Goal: Navigation & Orientation: Find specific page/section

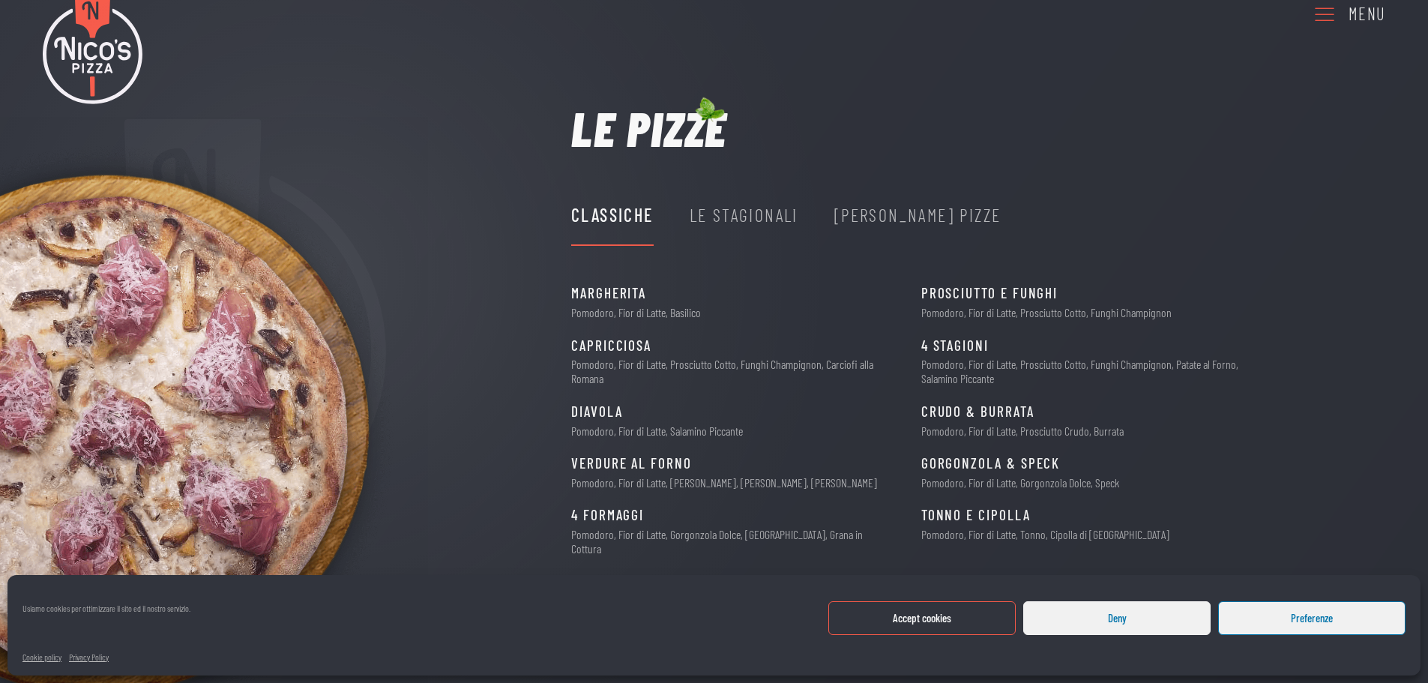
scroll to position [110, 0]
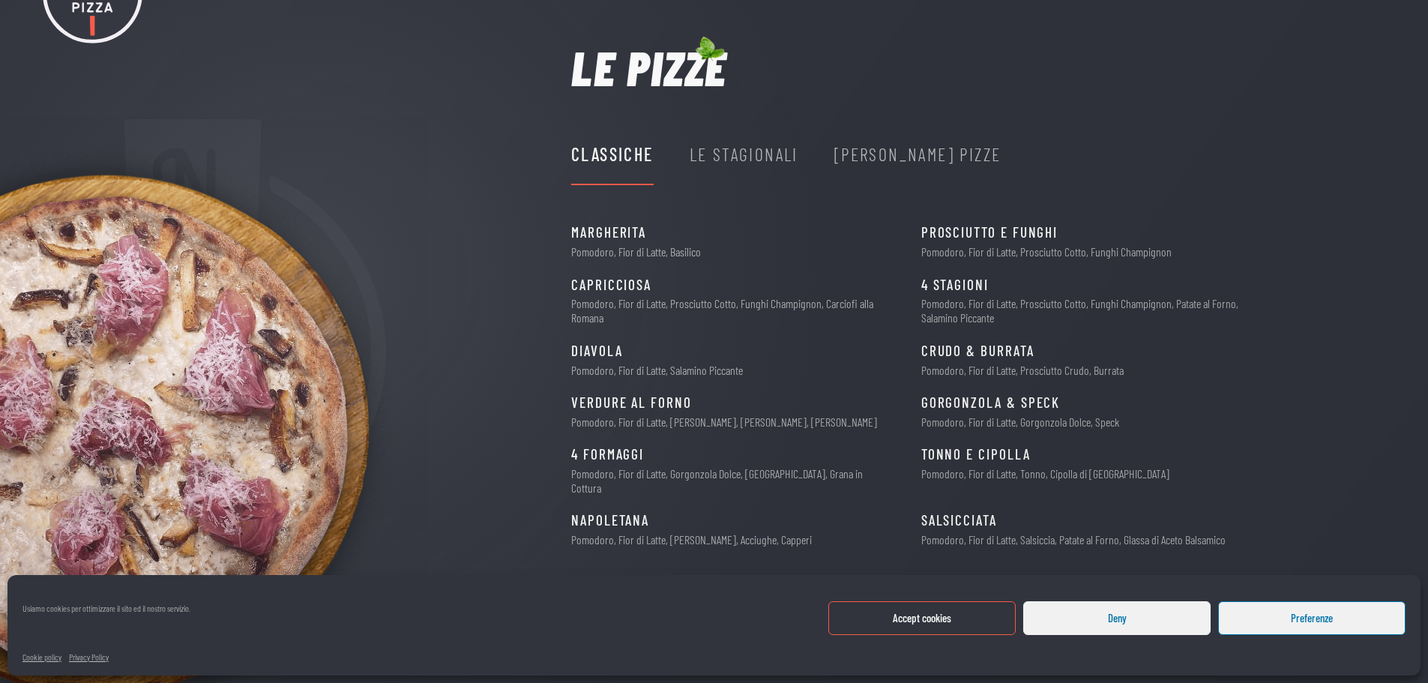
click at [783, 157] on div "Le Stagionali" at bounding box center [744, 154] width 109 height 28
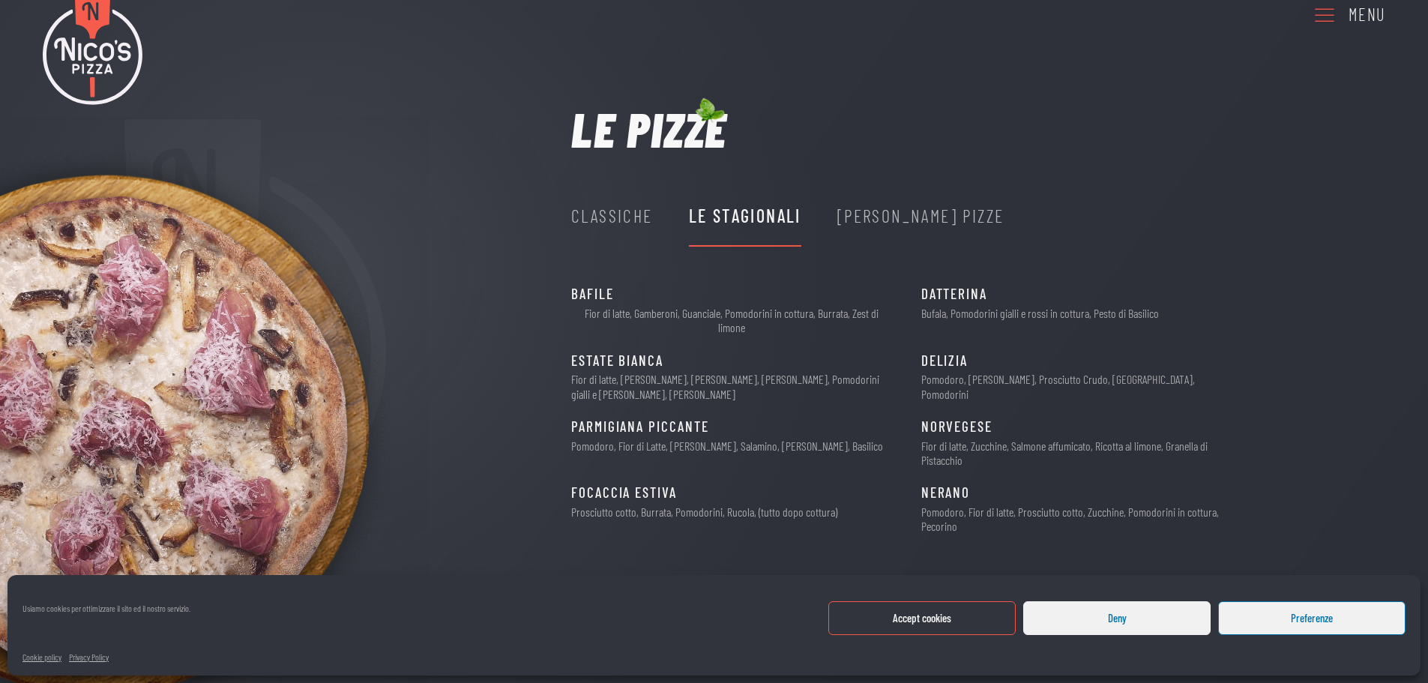
scroll to position [35, 0]
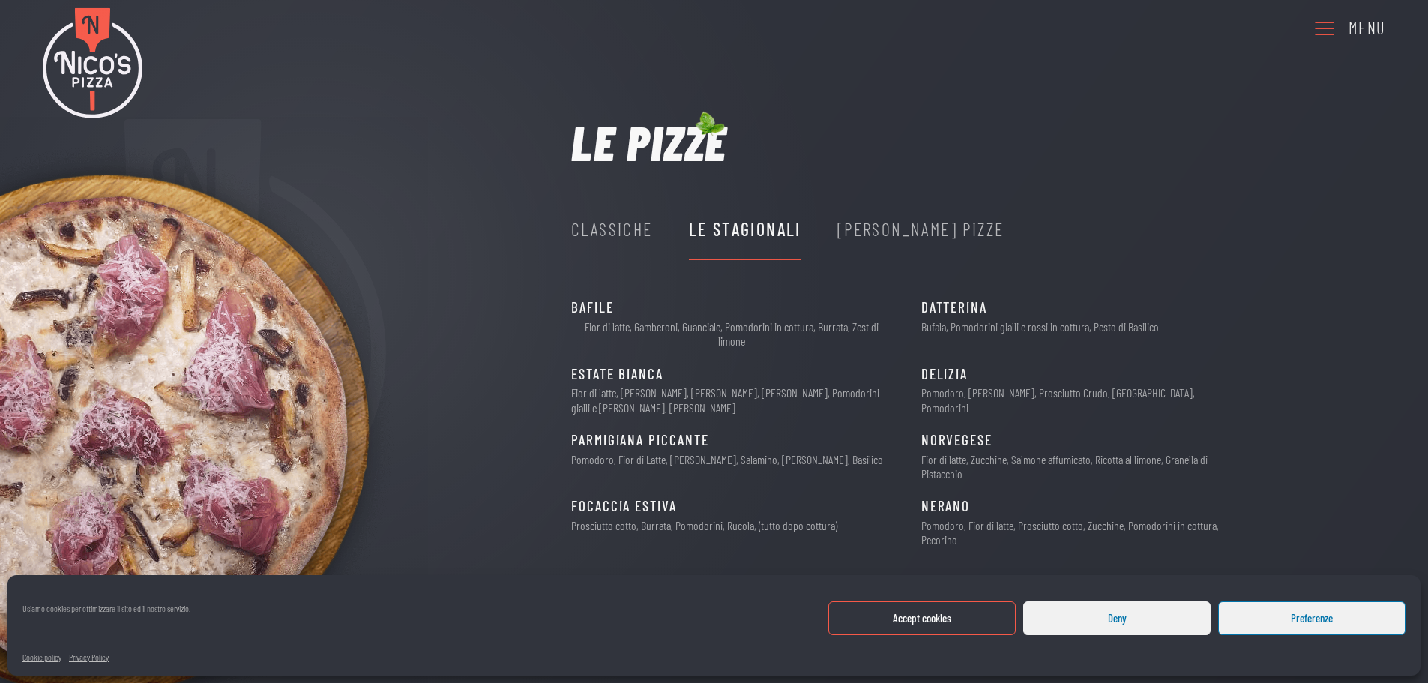
click at [889, 220] on div "[PERSON_NAME] Pizze" at bounding box center [920, 229] width 167 height 28
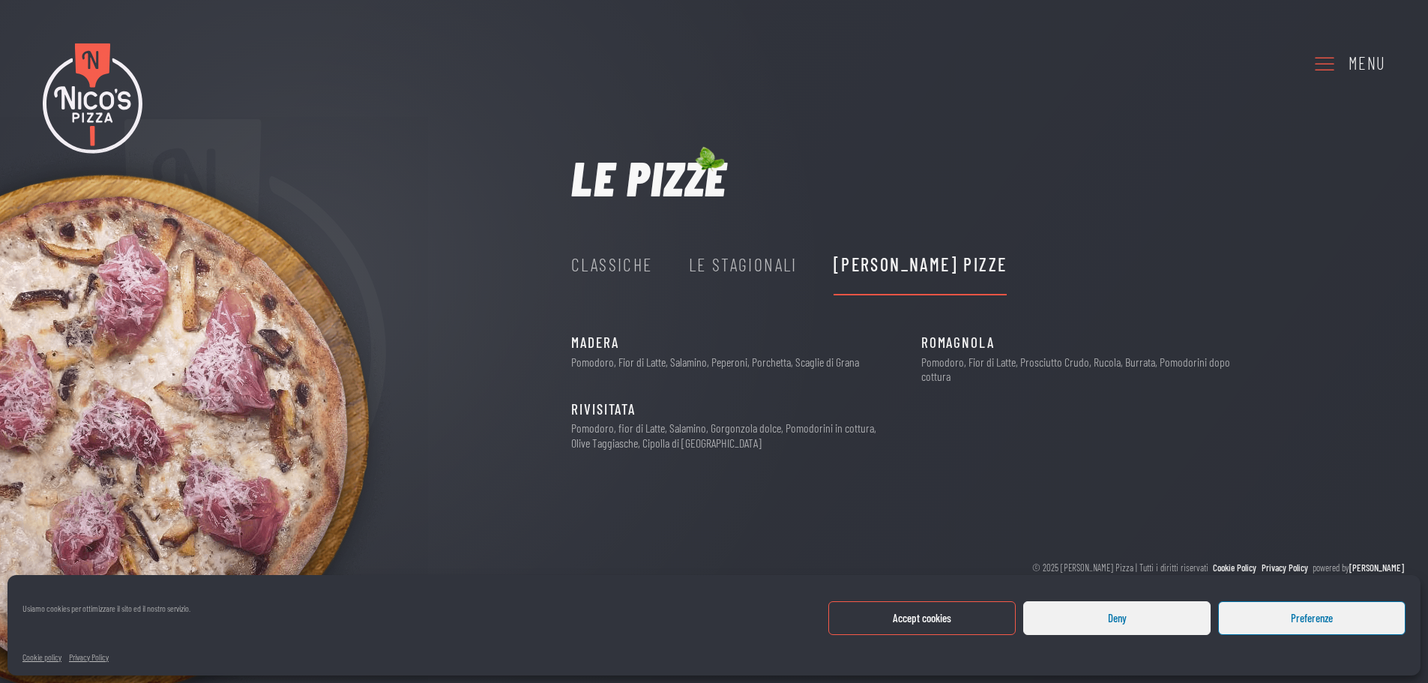
scroll to position [0, 0]
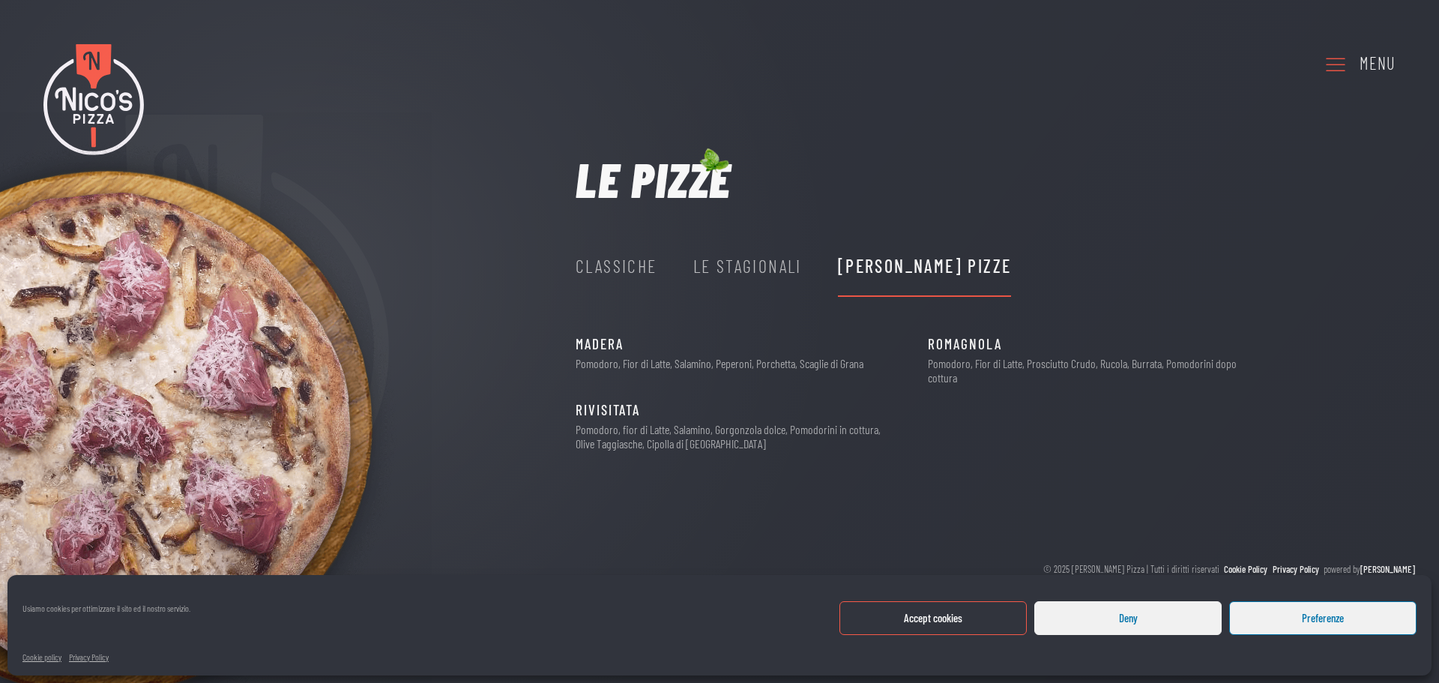
click at [593, 274] on div "Classiche" at bounding box center [617, 266] width 82 height 28
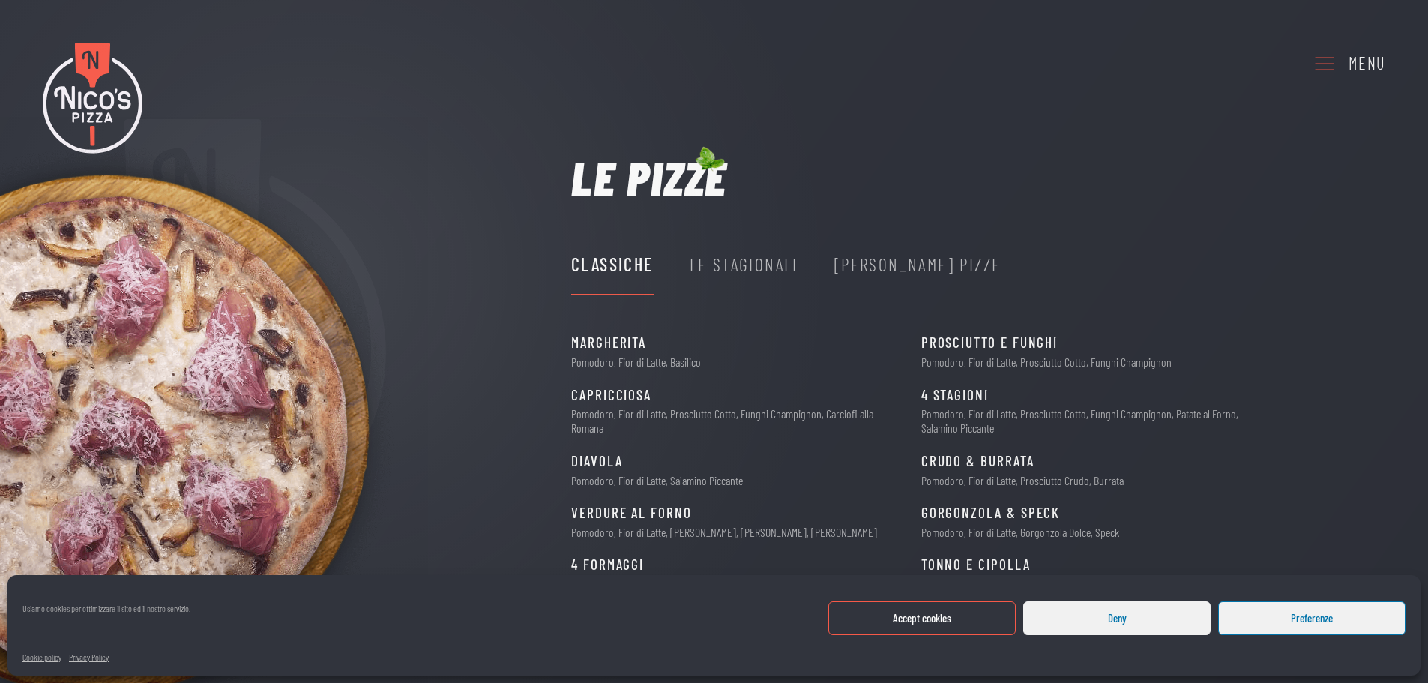
click at [764, 263] on div "Le Stagionali" at bounding box center [744, 264] width 109 height 28
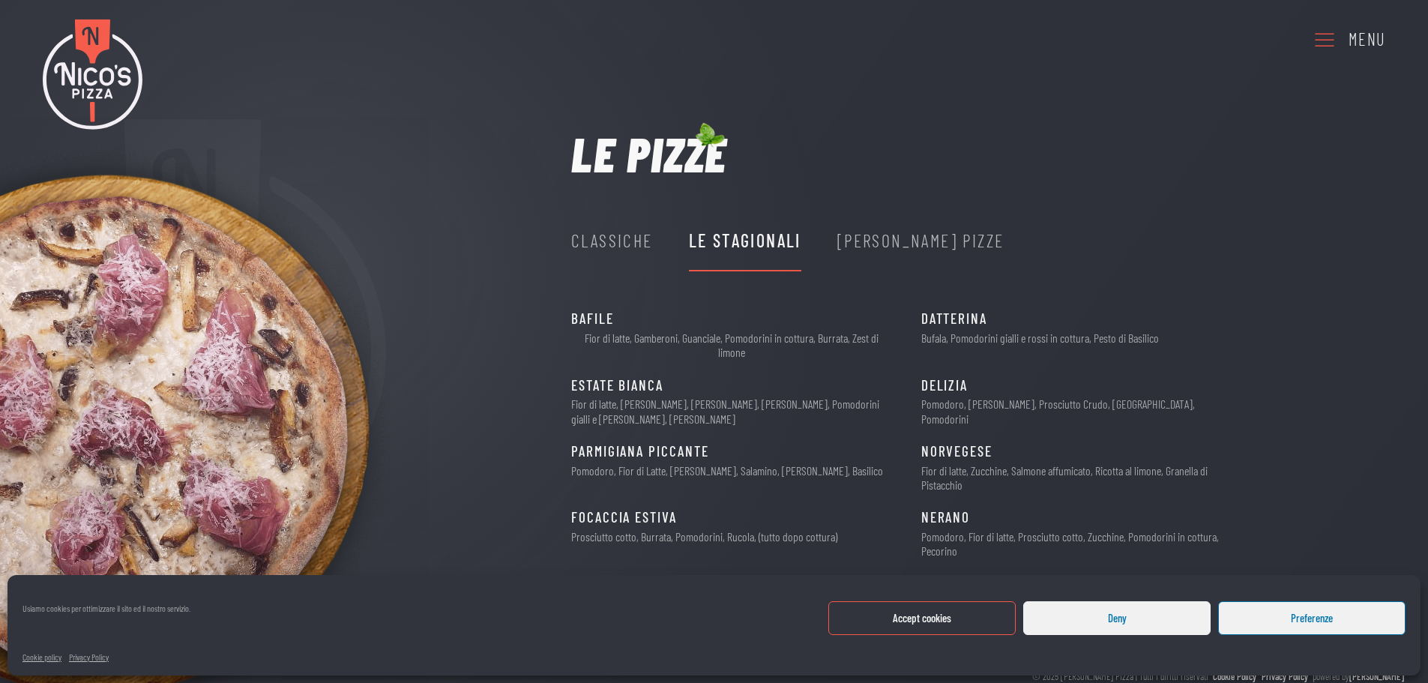
scroll to position [35, 0]
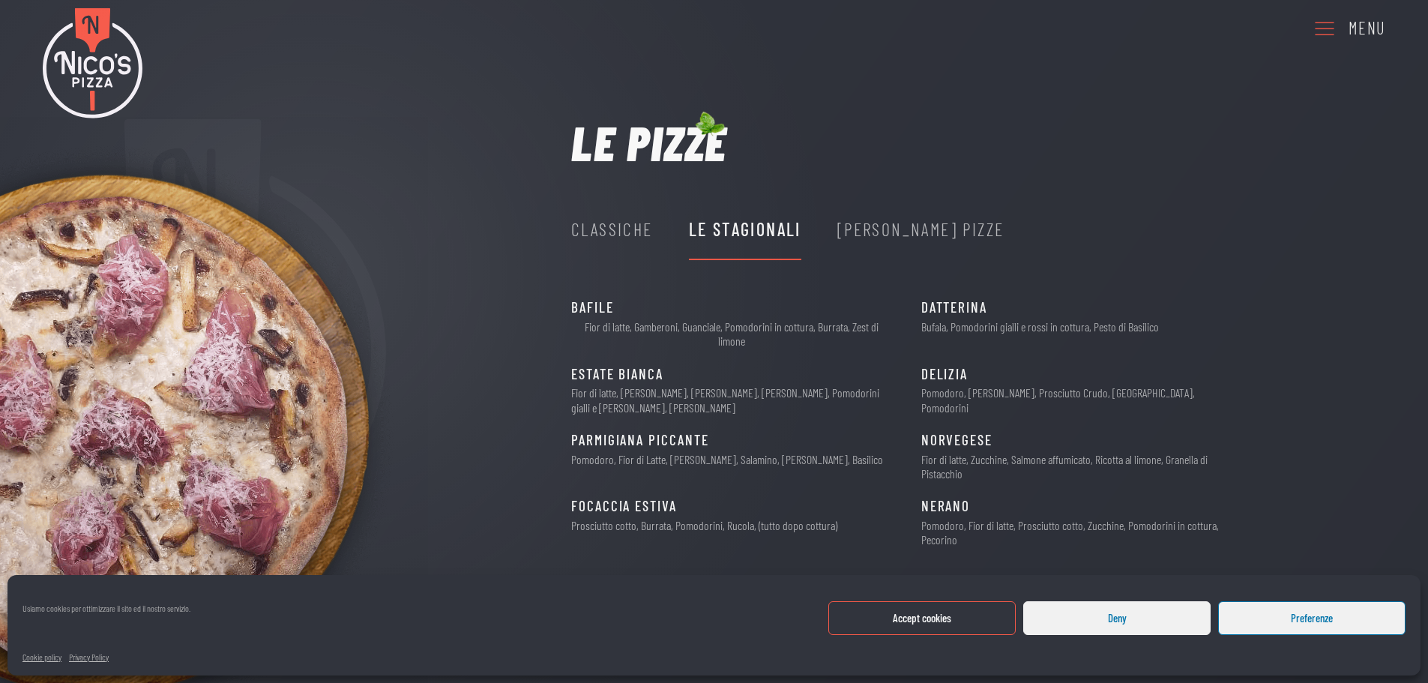
click at [909, 231] on div "[PERSON_NAME] Pizze" at bounding box center [920, 229] width 167 height 28
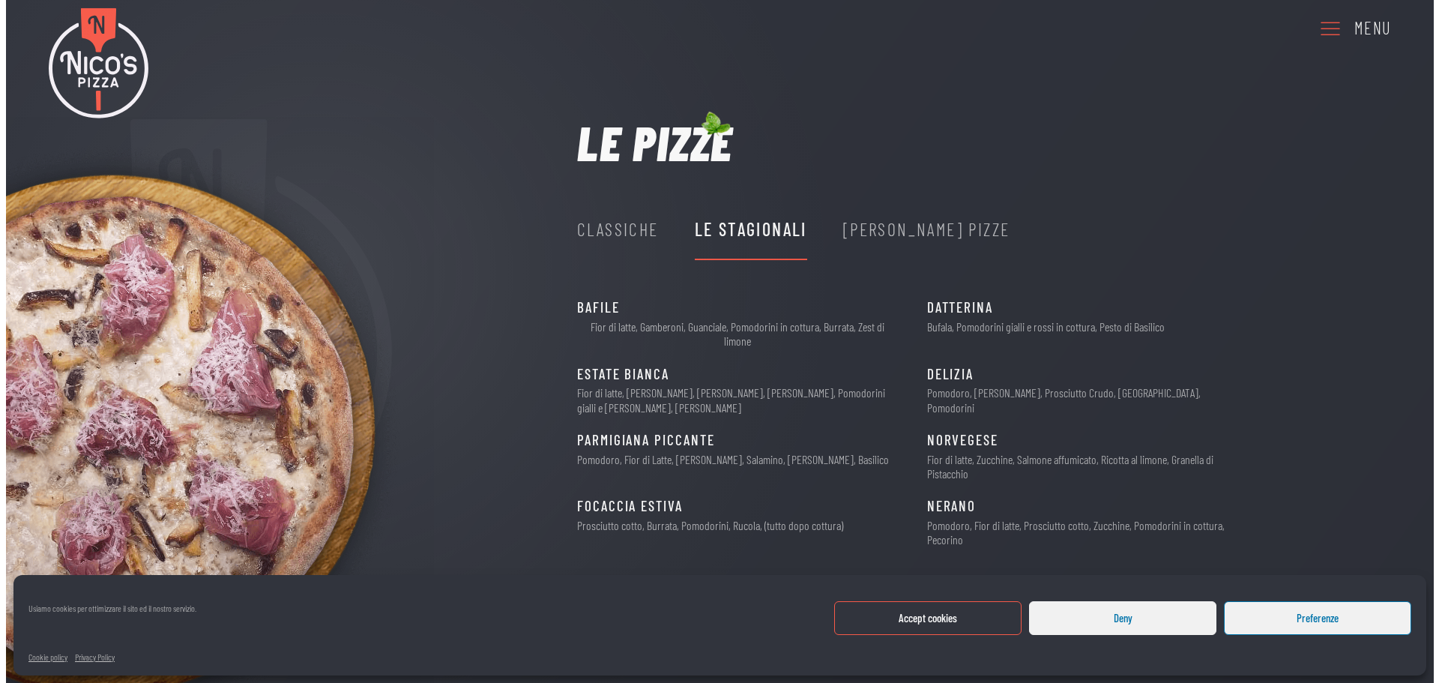
scroll to position [0, 0]
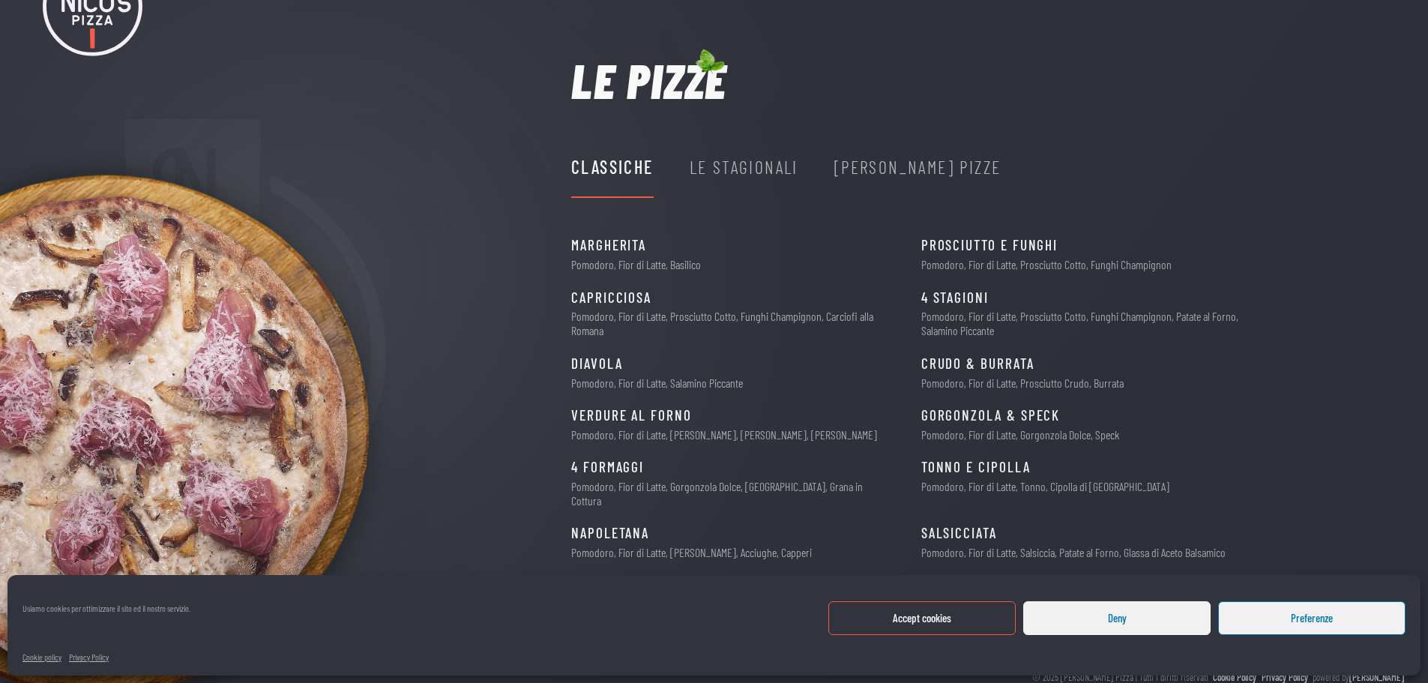
scroll to position [110, 0]
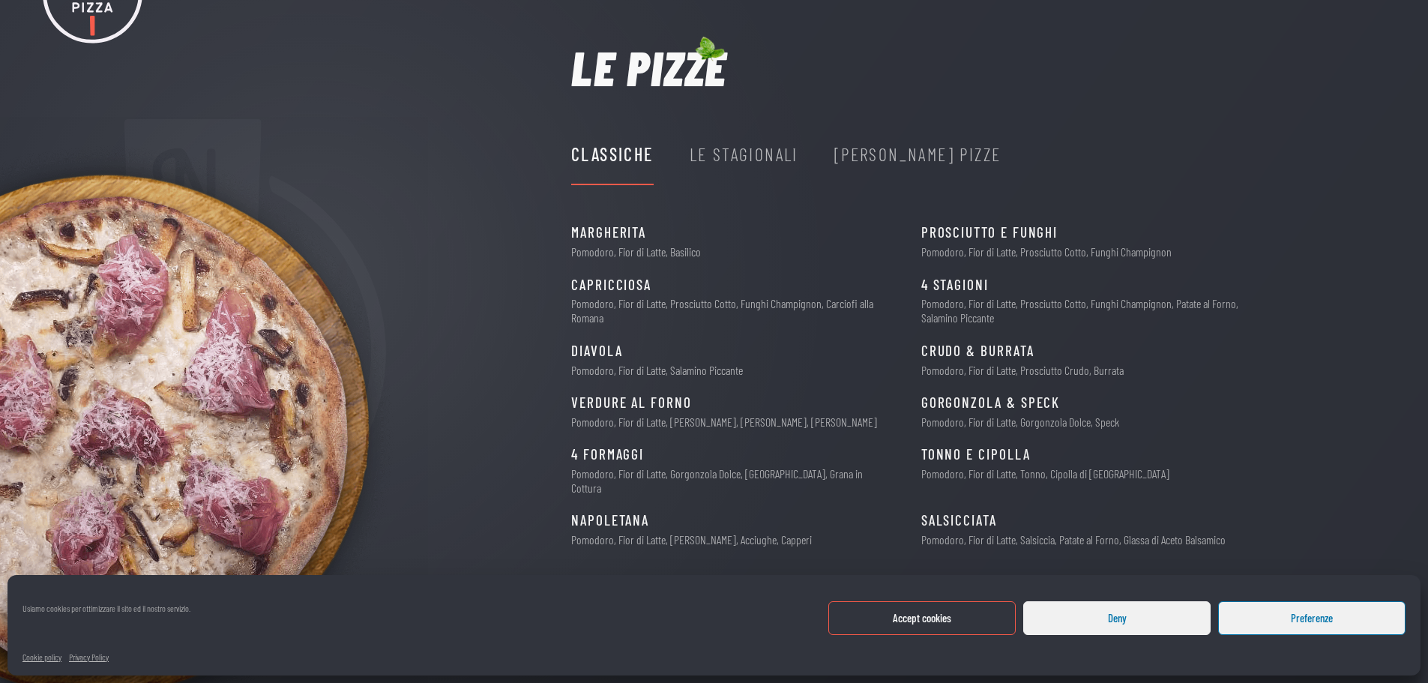
click at [979, 619] on button "Accept cookies" at bounding box center [921, 618] width 187 height 34
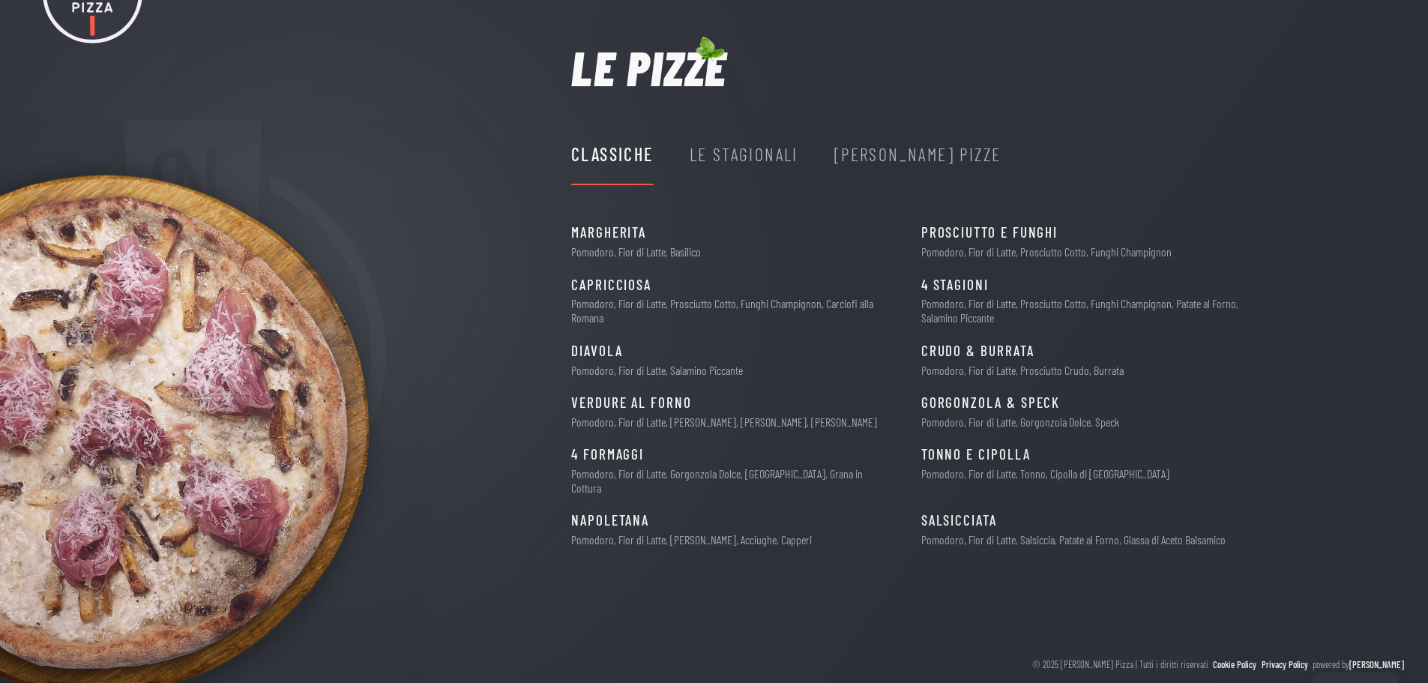
click at [783, 157] on div "Le Stagionali" at bounding box center [744, 154] width 109 height 28
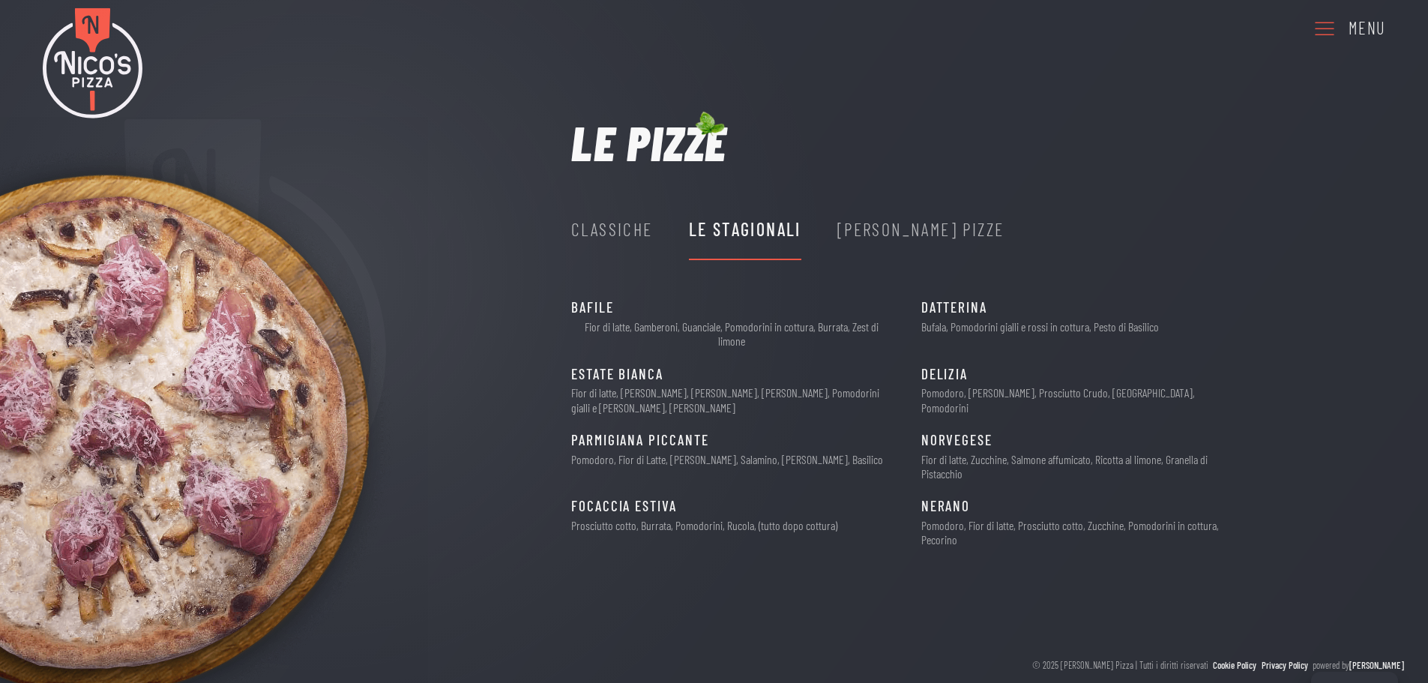
click at [882, 231] on div "[PERSON_NAME] Pizze" at bounding box center [920, 229] width 167 height 28
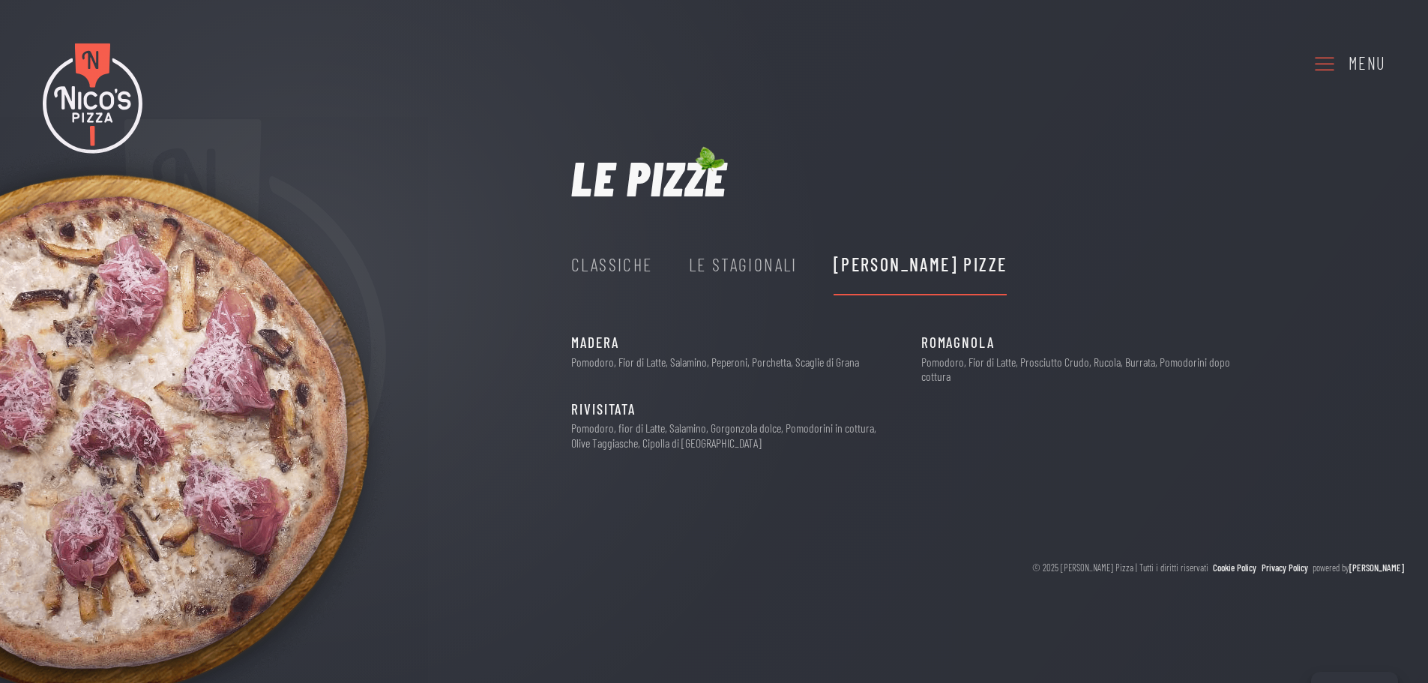
scroll to position [0, 0]
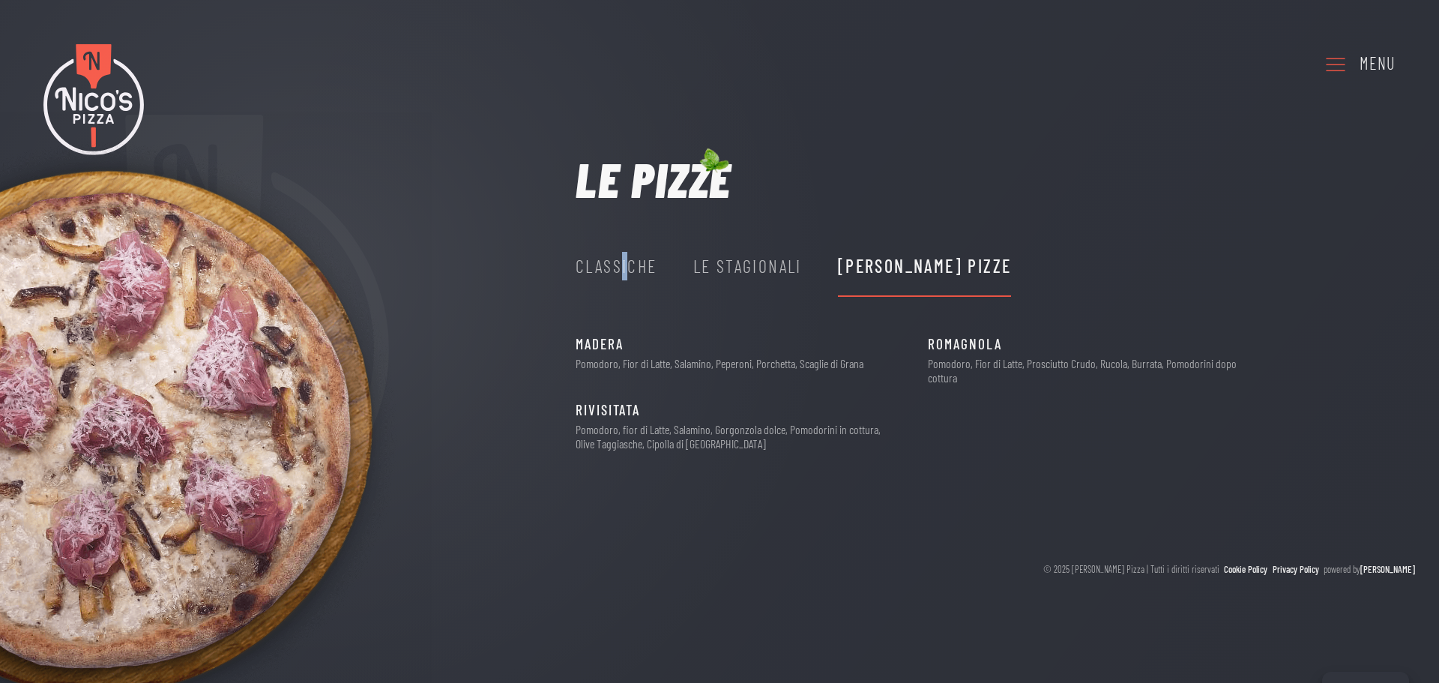
click at [625, 257] on div "Classiche" at bounding box center [617, 266] width 82 height 28
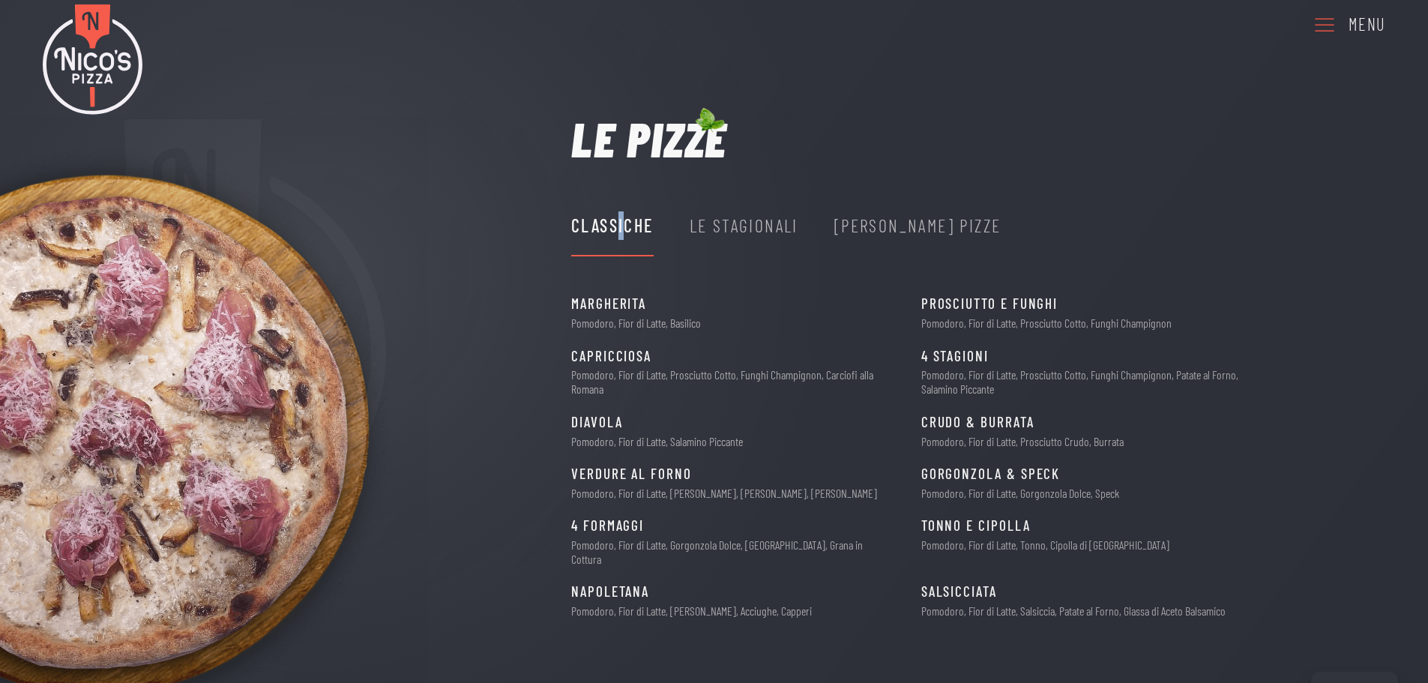
scroll to position [75, 0]
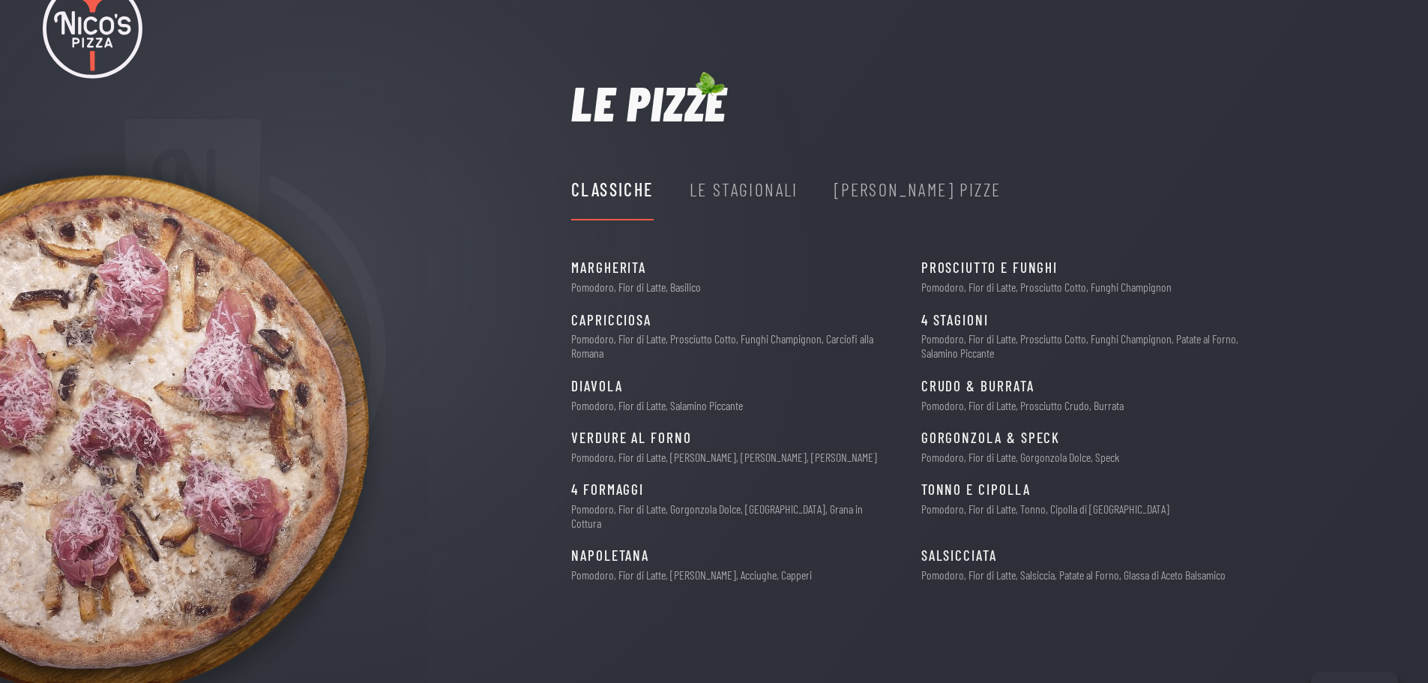
click at [762, 189] on div "Le Stagionali" at bounding box center [744, 189] width 109 height 28
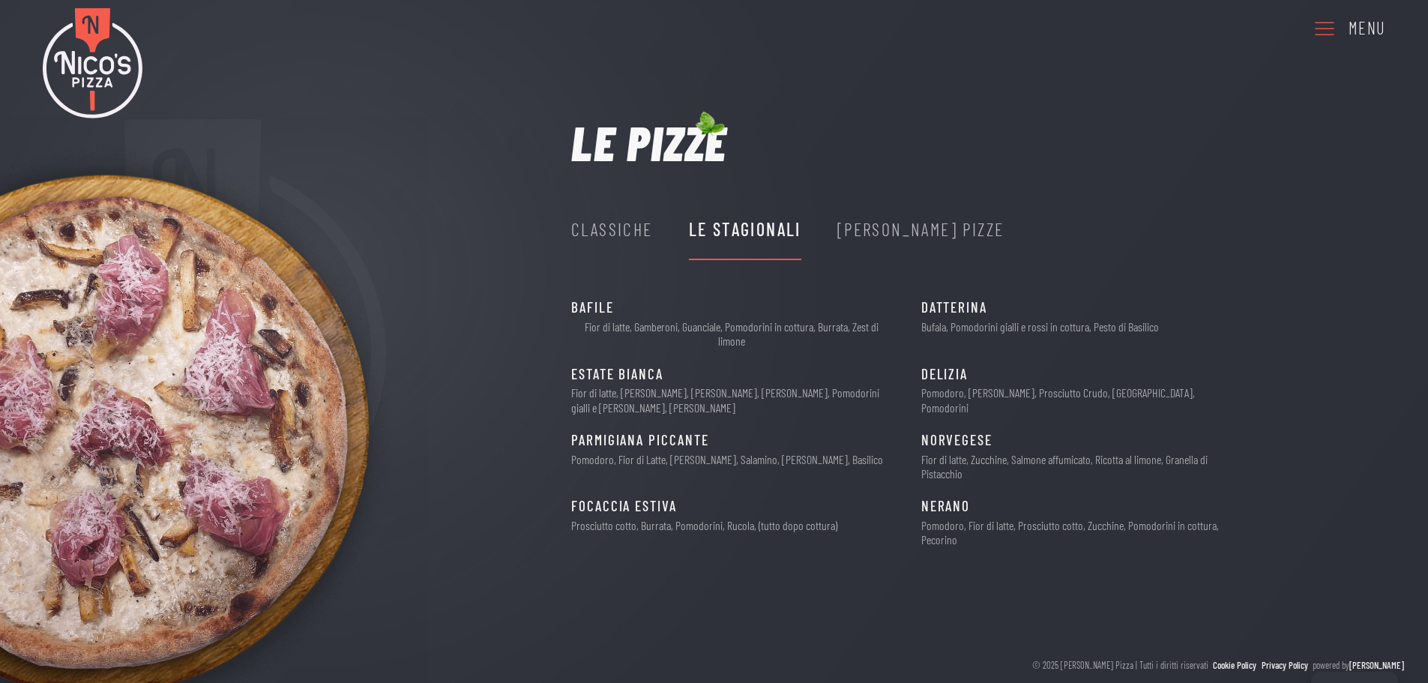
click at [891, 235] on div "[PERSON_NAME] Pizze" at bounding box center [920, 229] width 167 height 28
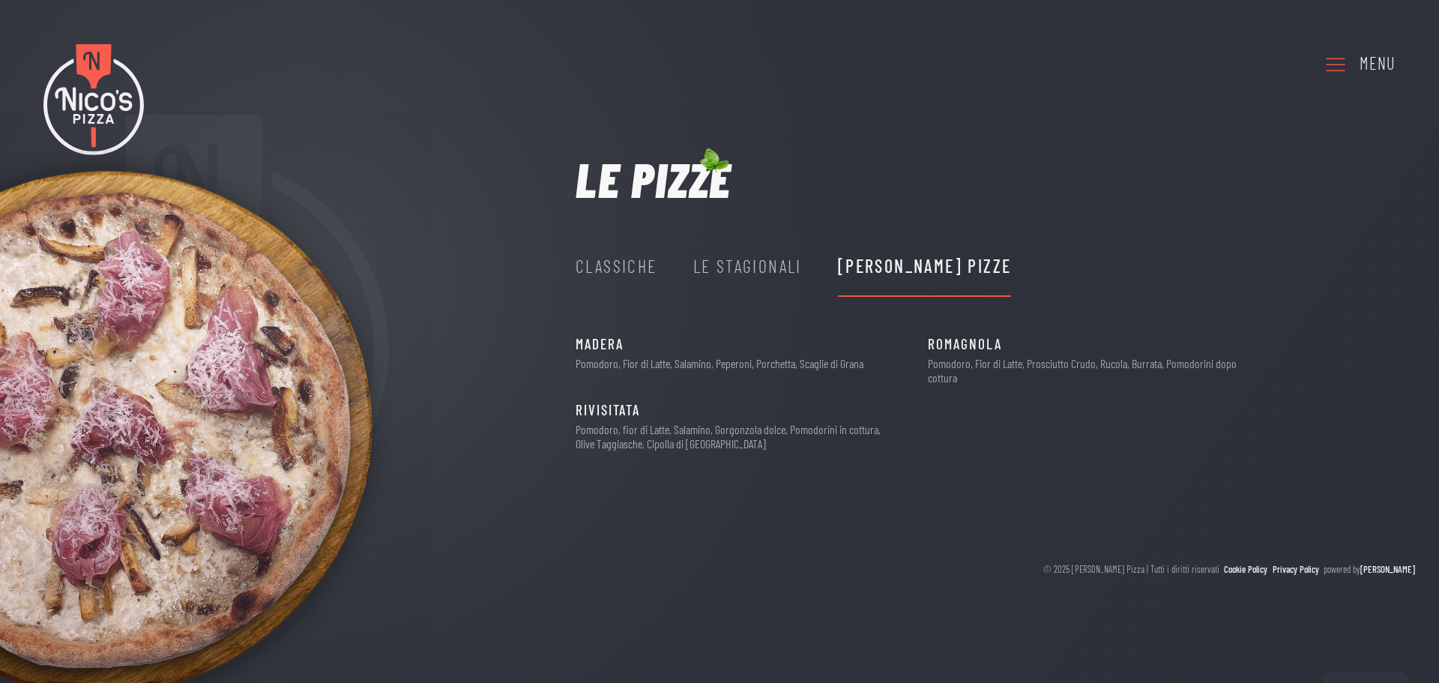
click at [778, 247] on div "Le Stagionali" at bounding box center [748, 267] width 109 height 60
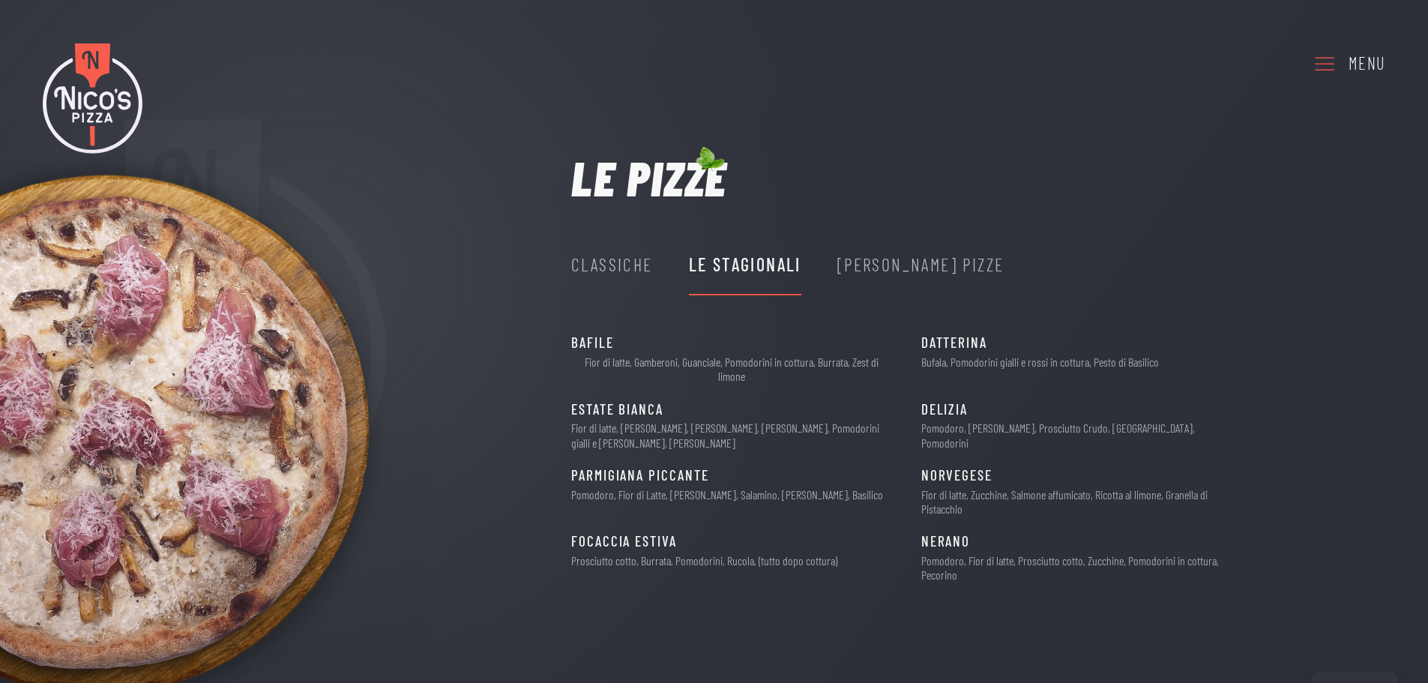
click at [637, 265] on div "Classiche" at bounding box center [612, 264] width 82 height 28
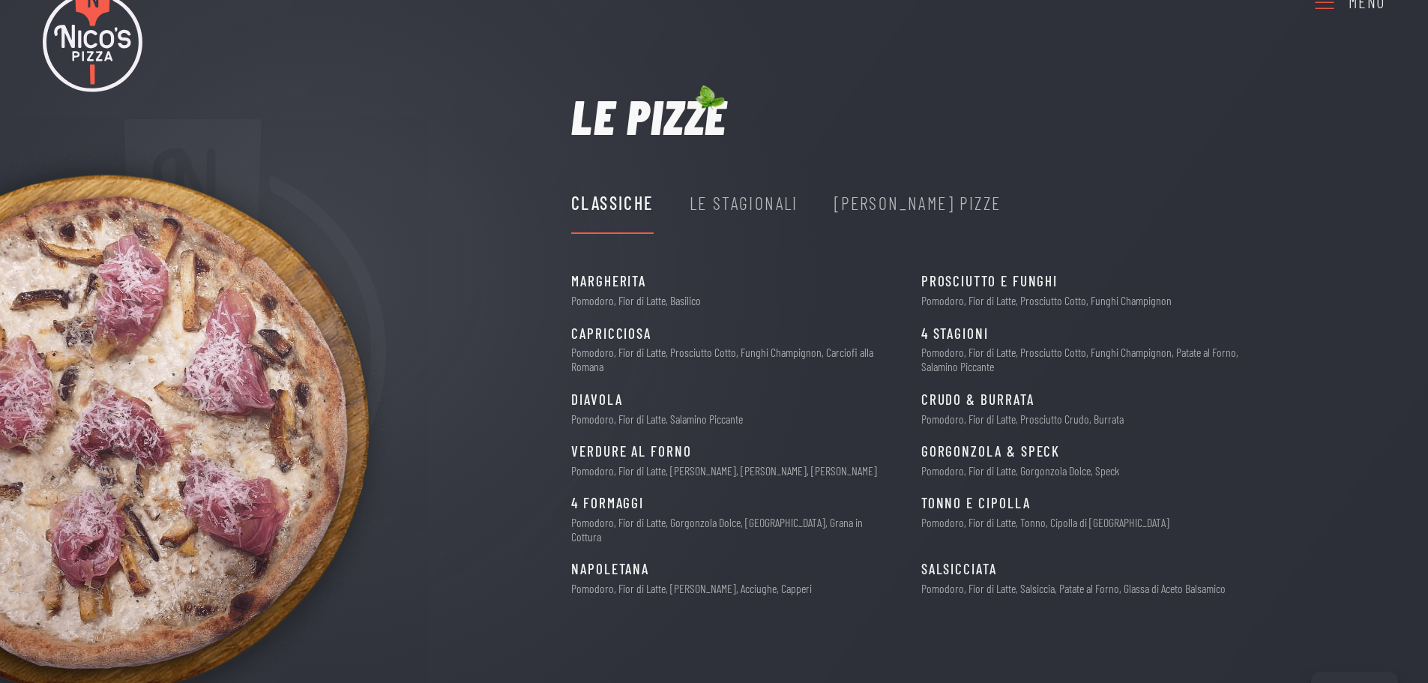
scroll to position [35, 0]
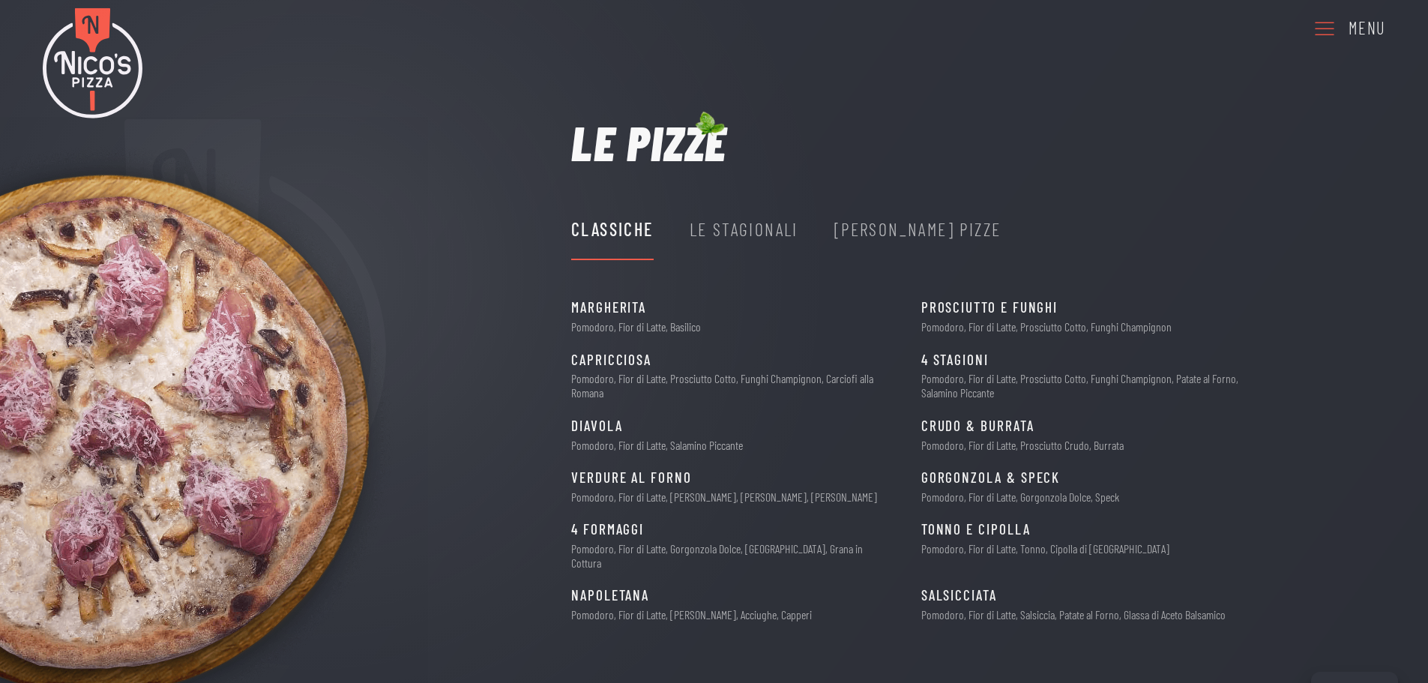
click at [764, 223] on div "Le Stagionali" at bounding box center [744, 229] width 109 height 28
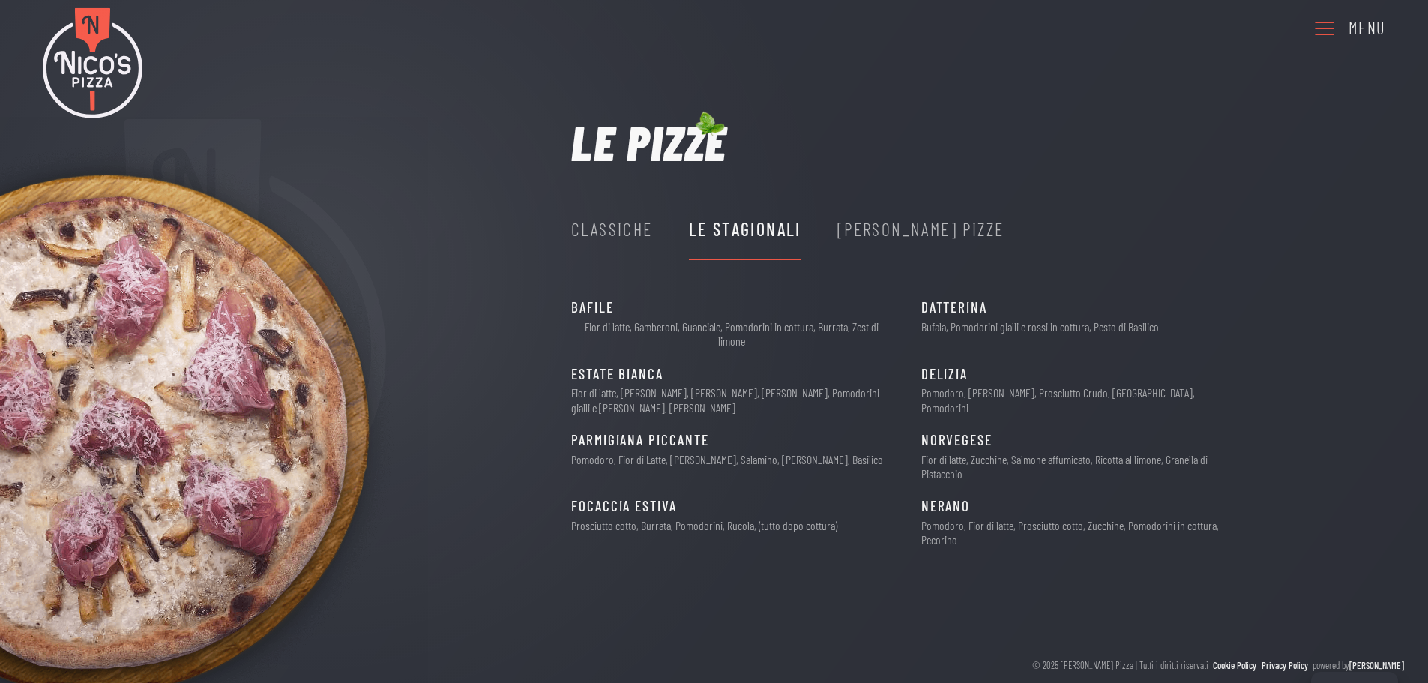
click at [894, 237] on div "[PERSON_NAME] Pizze" at bounding box center [920, 229] width 167 height 28
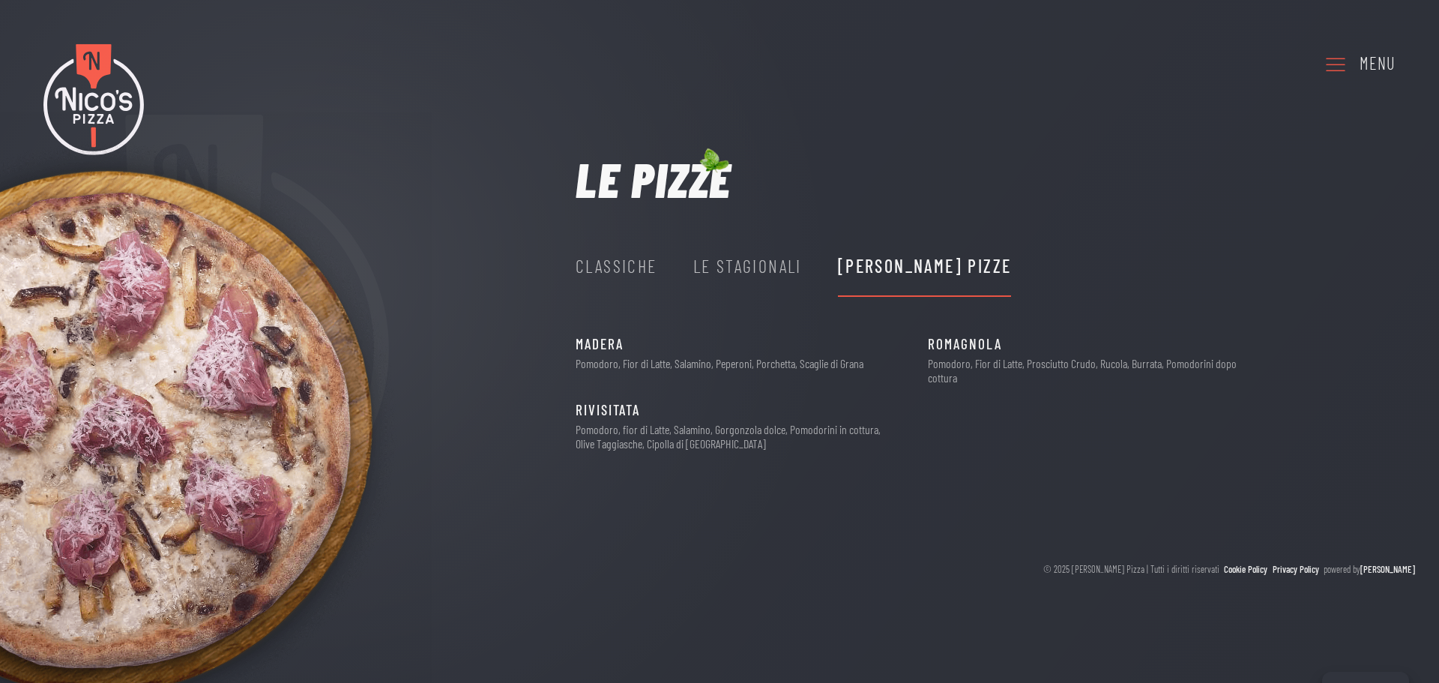
click at [629, 273] on div "Classiche" at bounding box center [617, 266] width 82 height 28
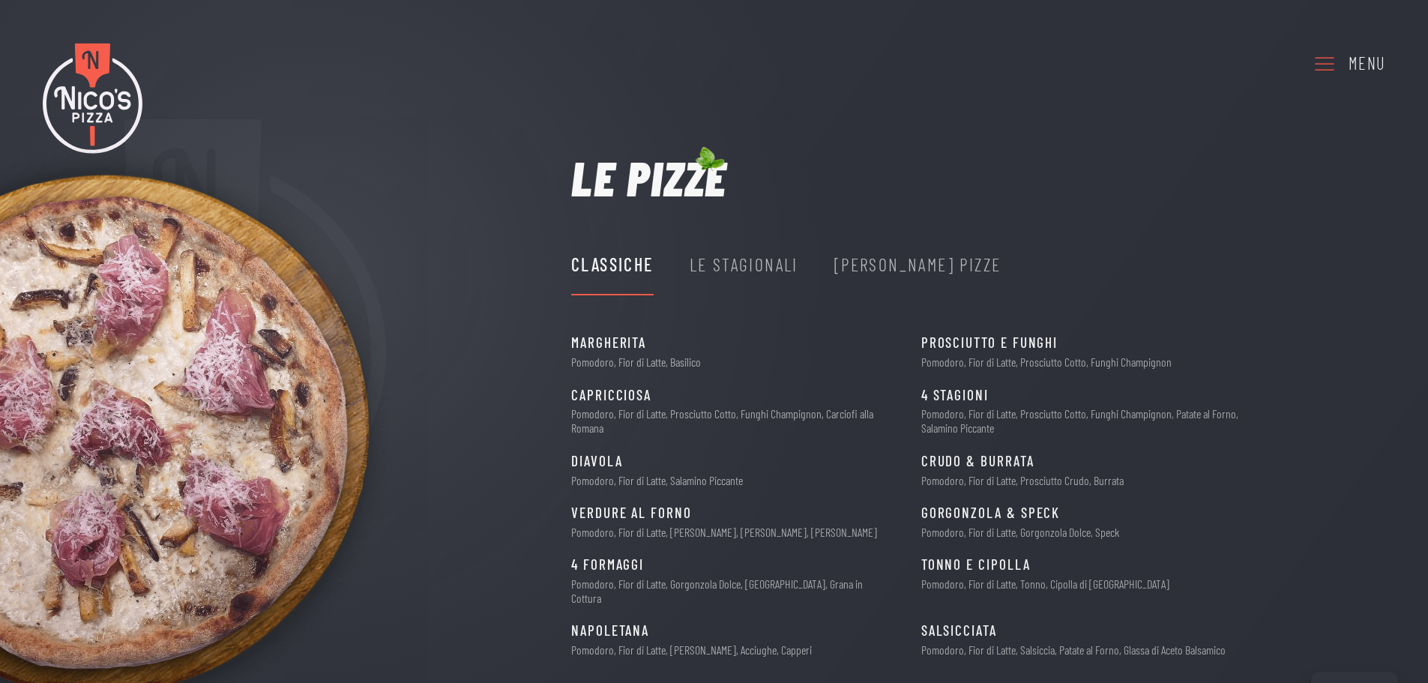
click at [753, 265] on div "Le Stagionali" at bounding box center [744, 264] width 109 height 28
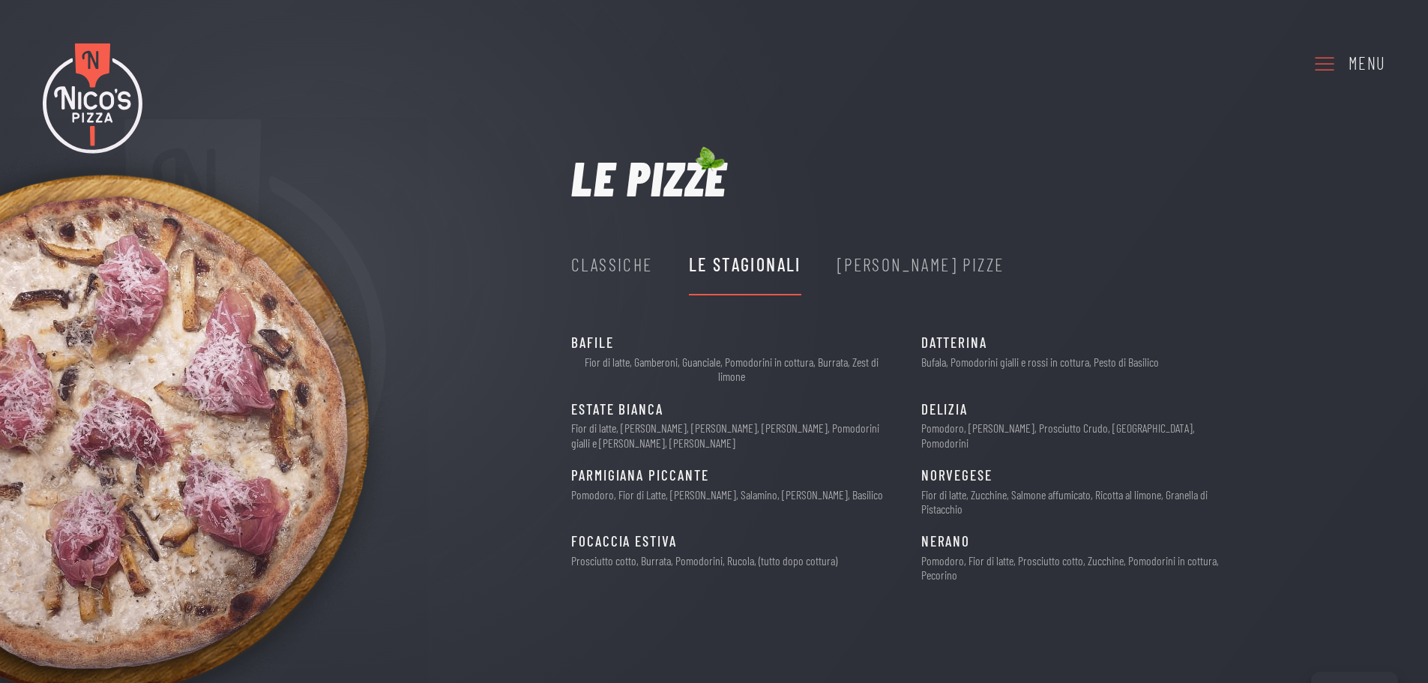
click at [879, 274] on div "[PERSON_NAME] Pizze" at bounding box center [920, 264] width 167 height 28
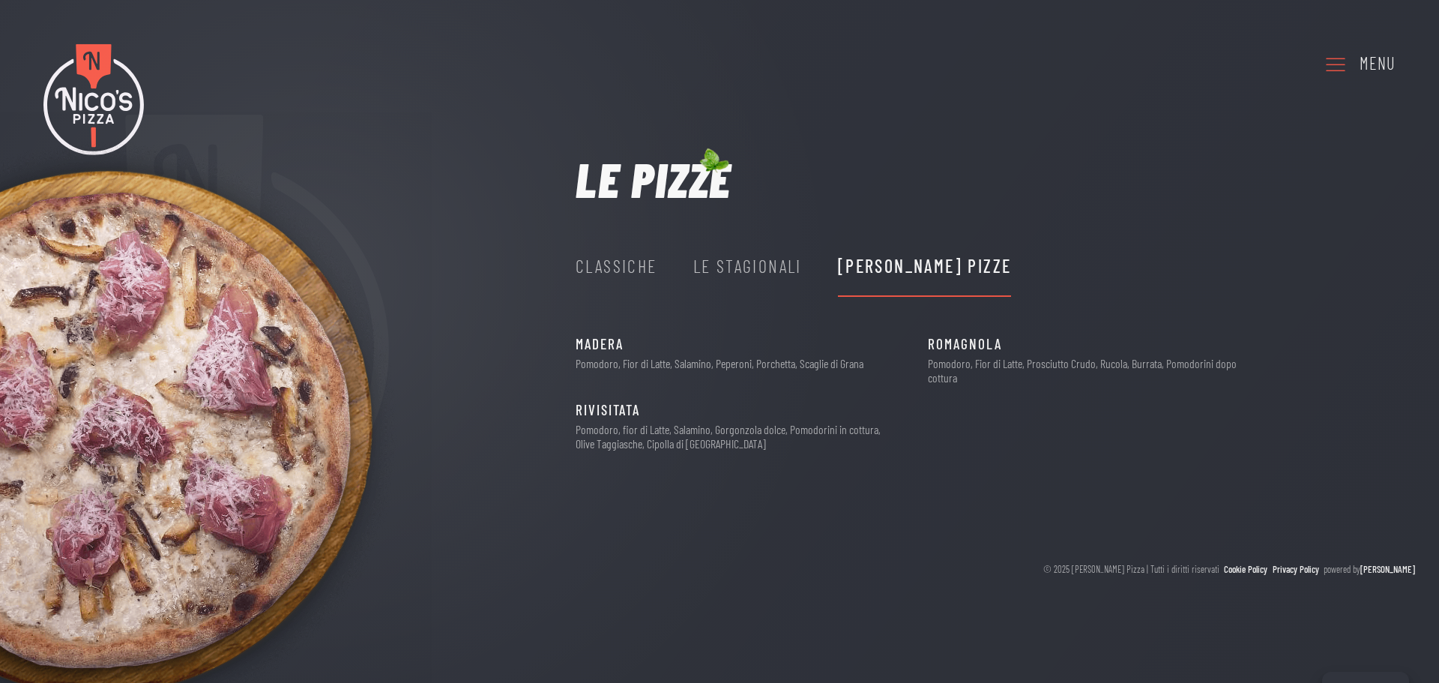
click at [734, 265] on div "Le Stagionali" at bounding box center [748, 266] width 109 height 28
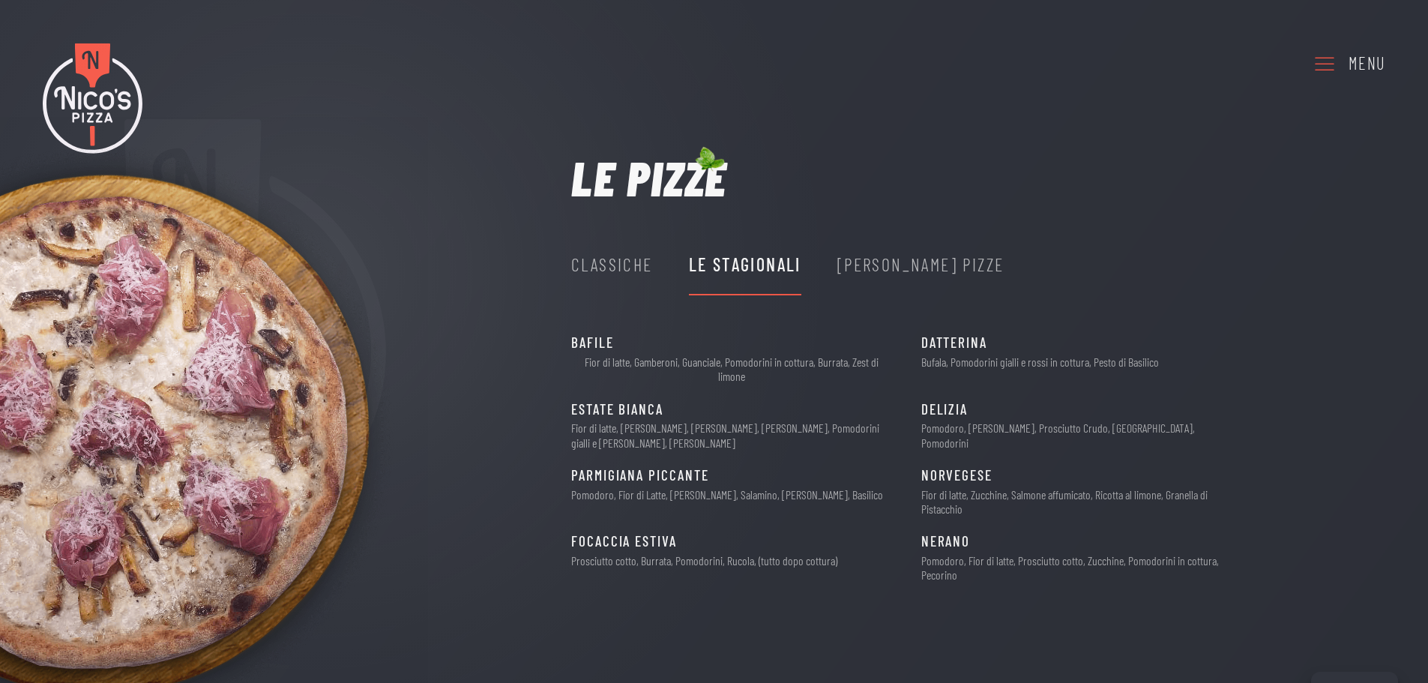
click at [1329, 74] on icon at bounding box center [1325, 63] width 24 height 41
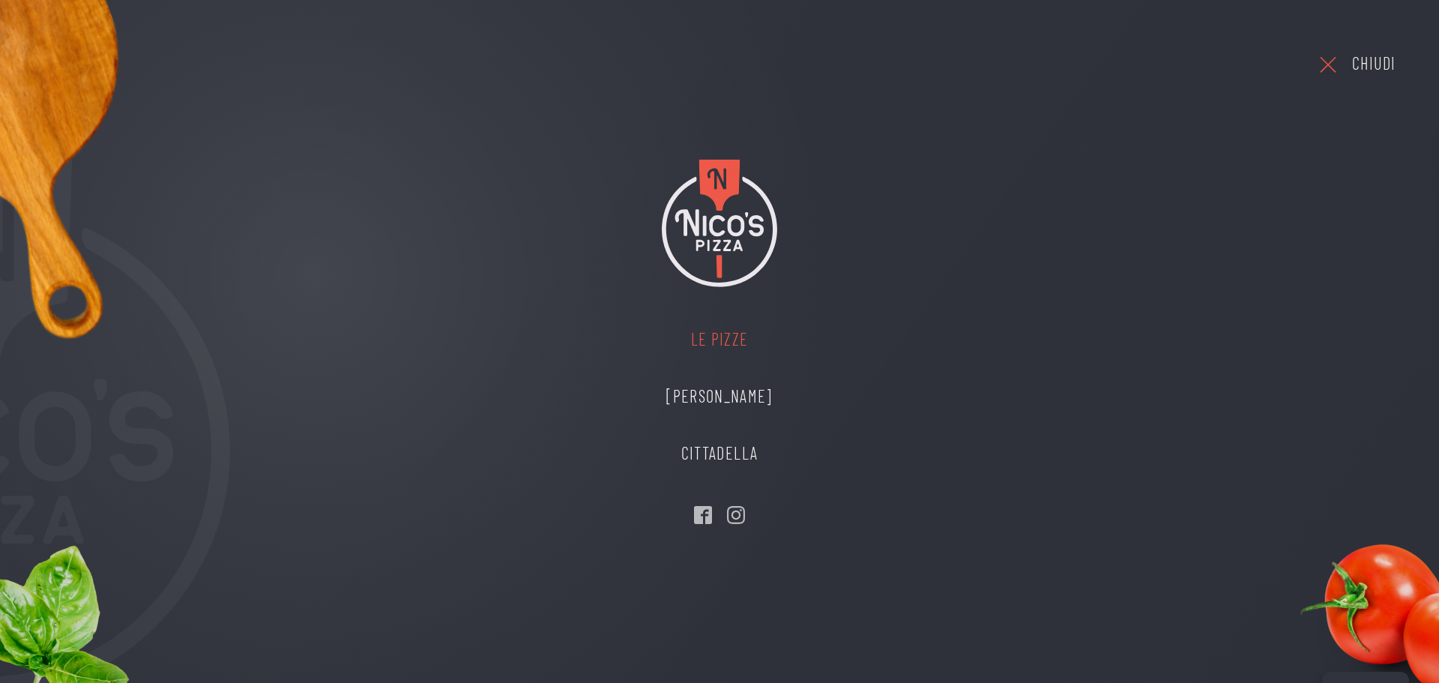
click at [729, 341] on link "Le Pizze" at bounding box center [720, 339] width 136 height 57
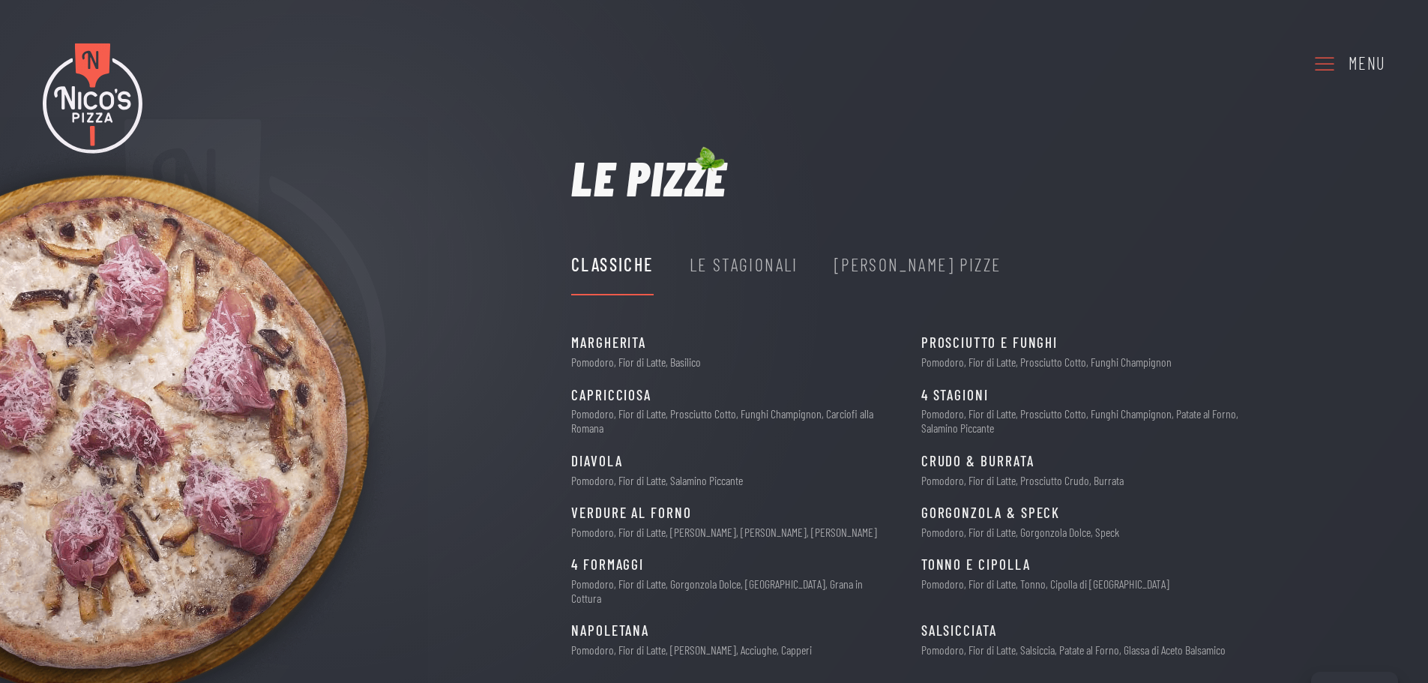
click at [1314, 55] on icon at bounding box center [1325, 63] width 24 height 41
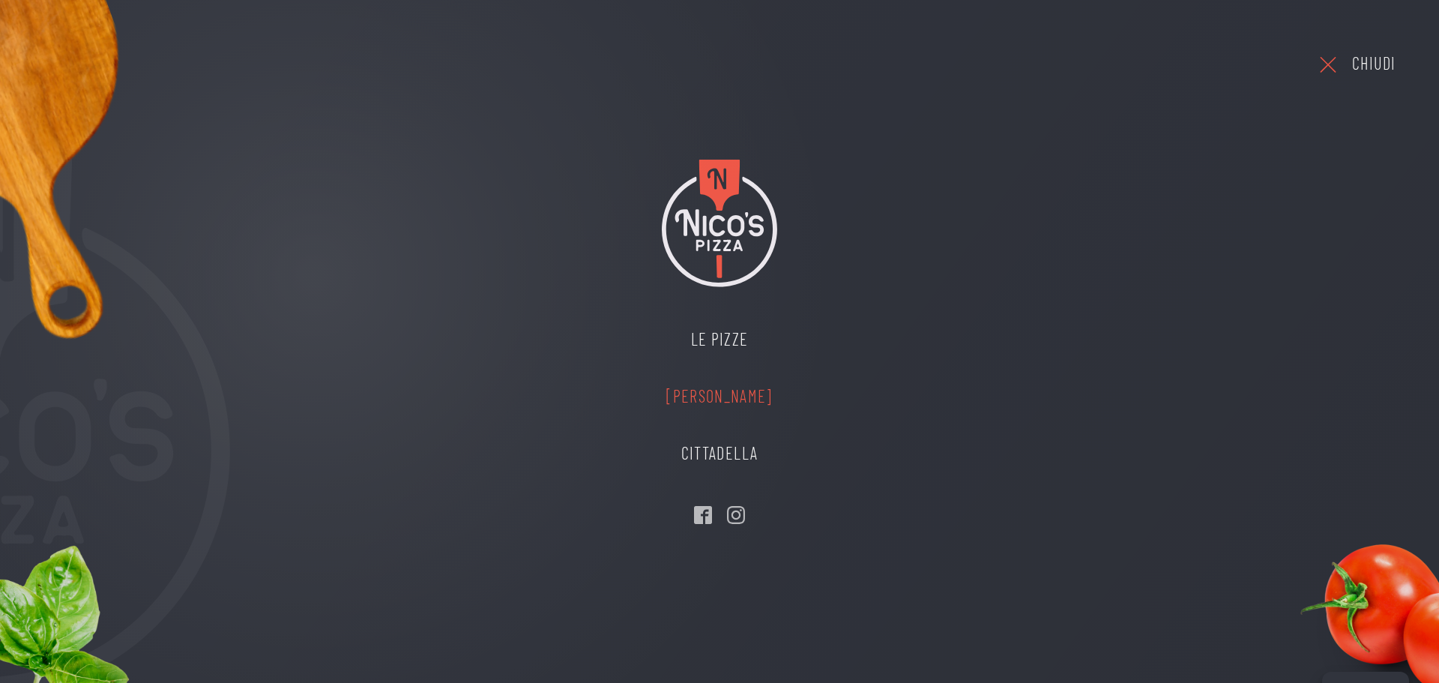
click at [689, 402] on link "[PERSON_NAME]" at bounding box center [720, 396] width 136 height 57
click at [761, 392] on link "[PERSON_NAME]" at bounding box center [720, 396] width 136 height 57
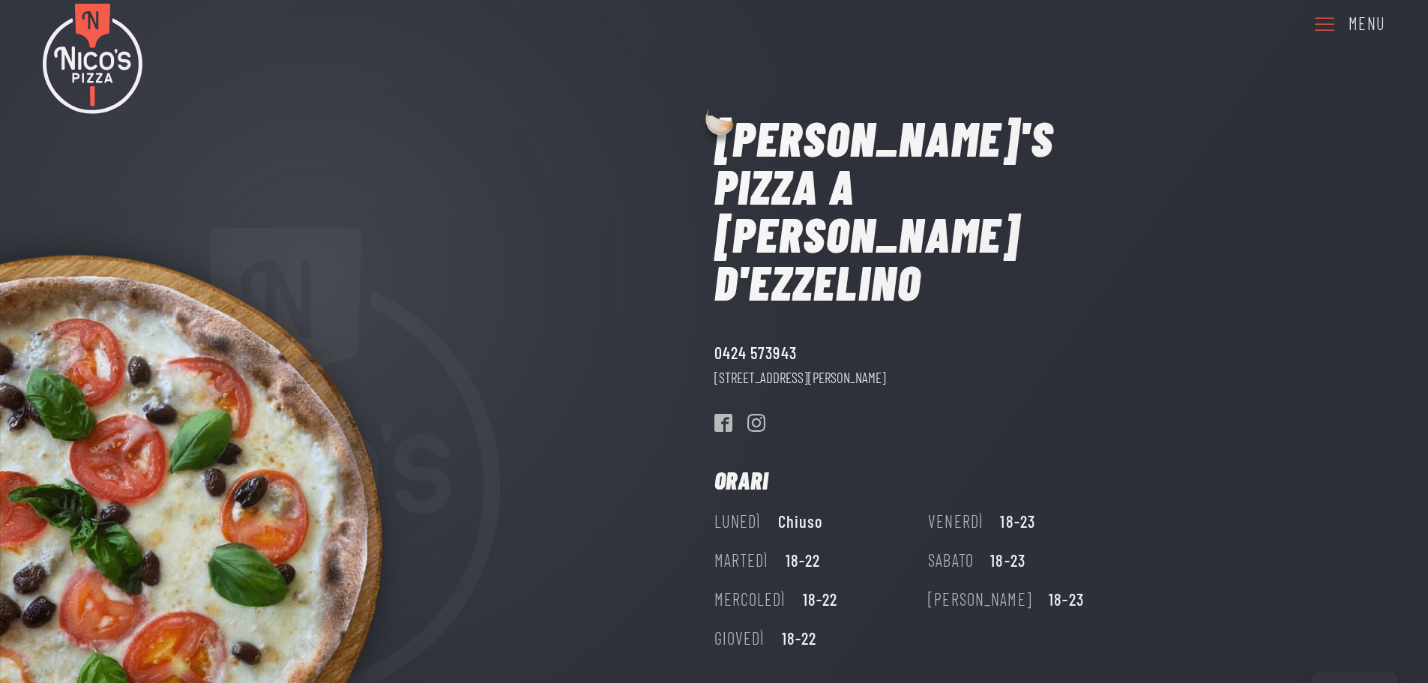
scroll to position [61, 0]
